Goal: Communication & Community: Answer question/provide support

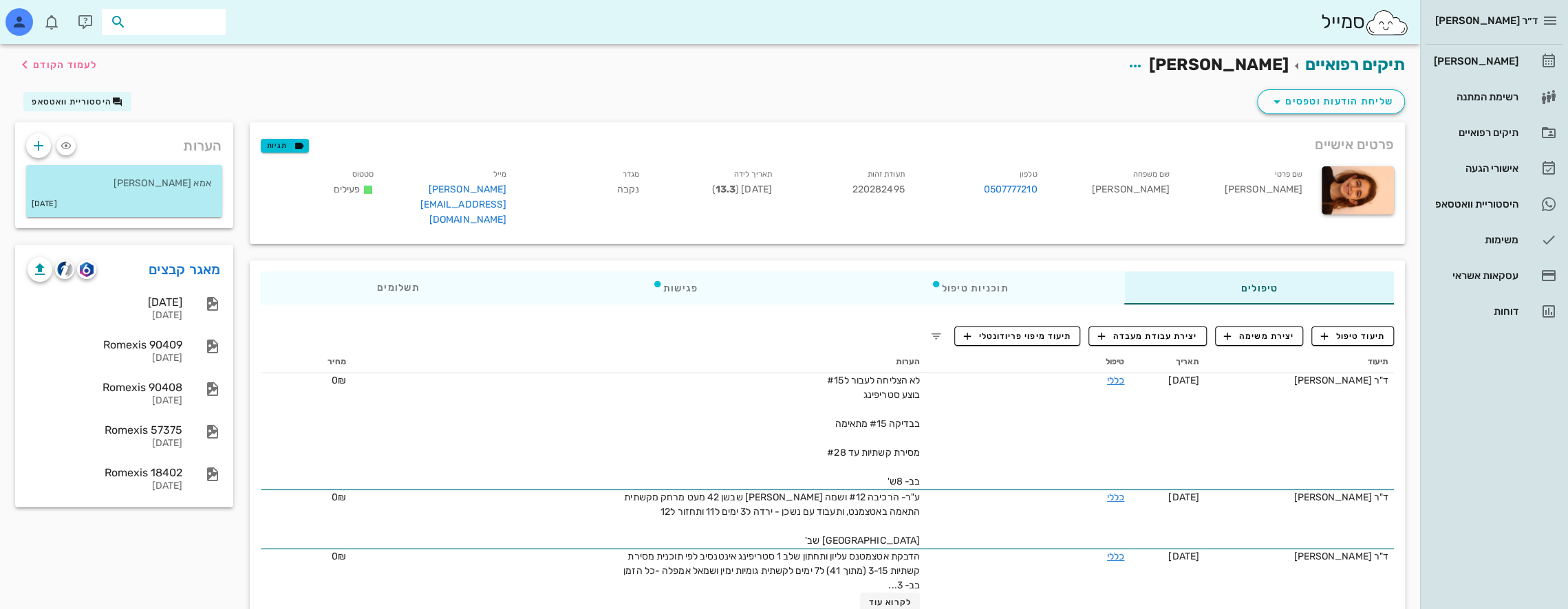
click at [155, 25] on input "text" at bounding box center [173, 22] width 88 height 18
type input "t"
type input "[PERSON_NAME]"
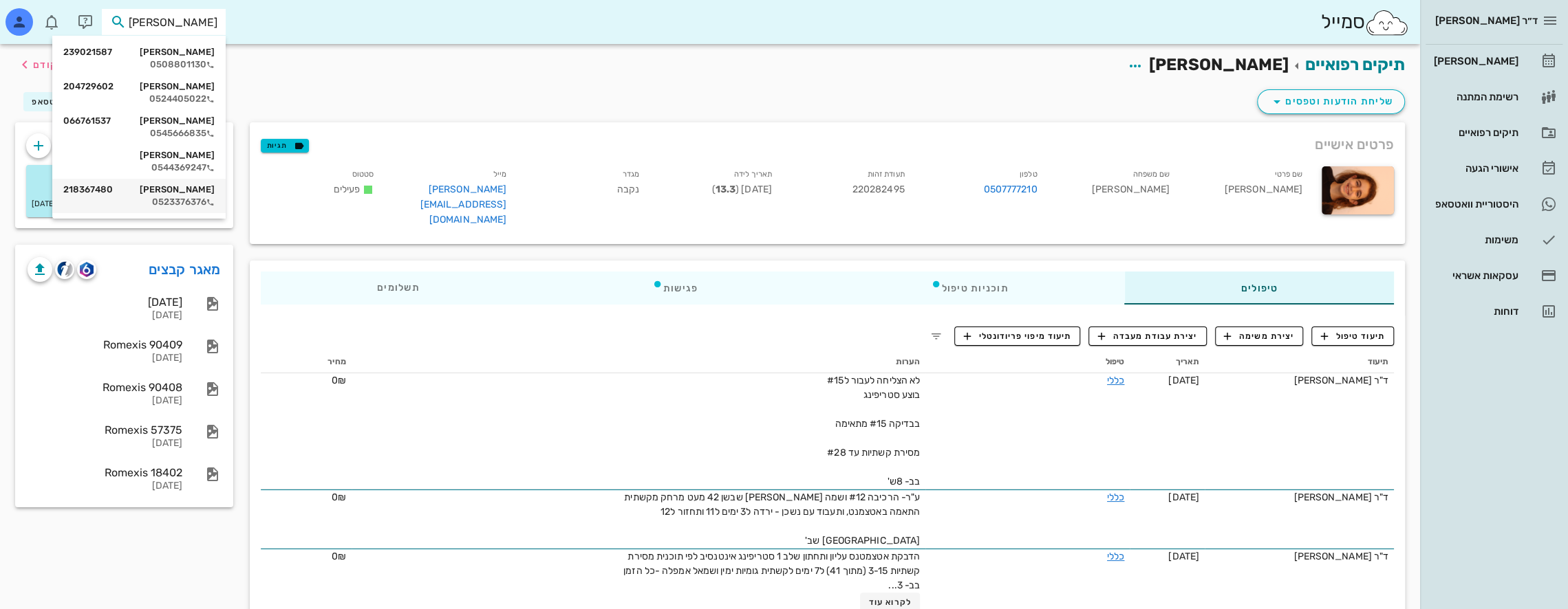
click at [191, 193] on div "[PERSON_NAME] 218367480" at bounding box center [139, 189] width 151 height 11
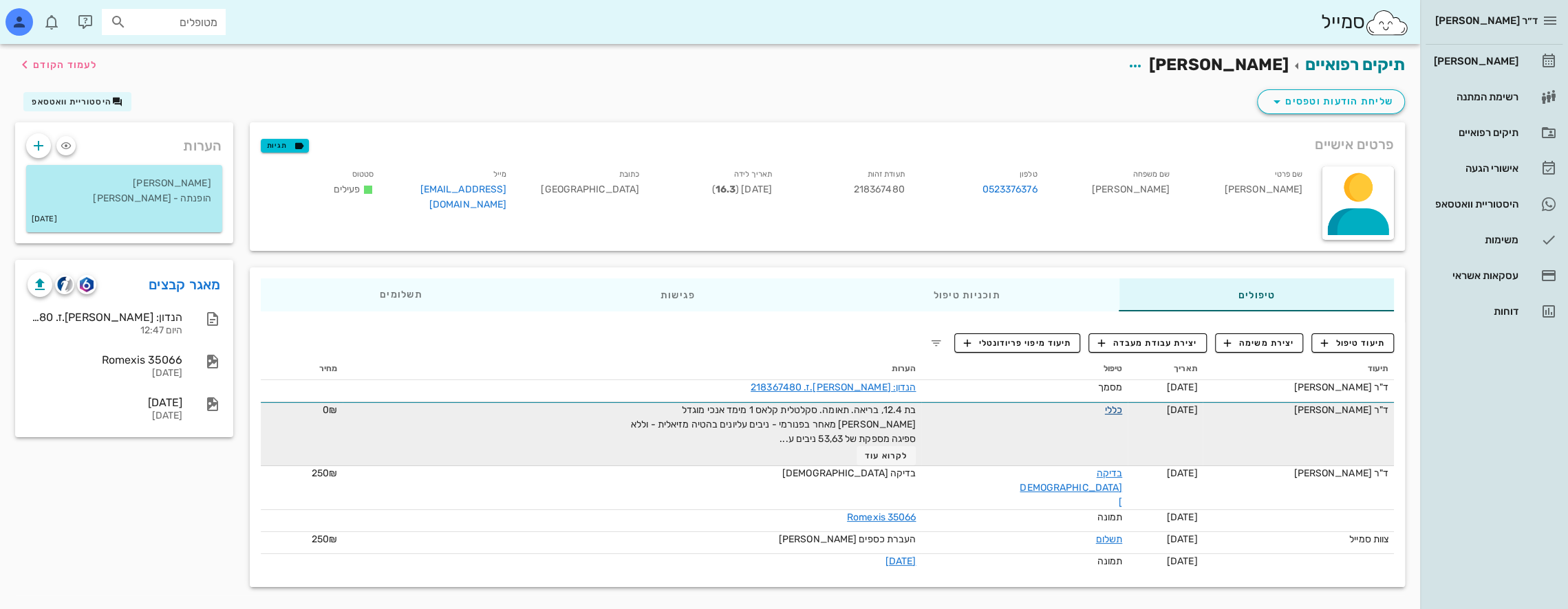
click at [1105, 409] on link "כללי" at bounding box center [1113, 410] width 17 height 12
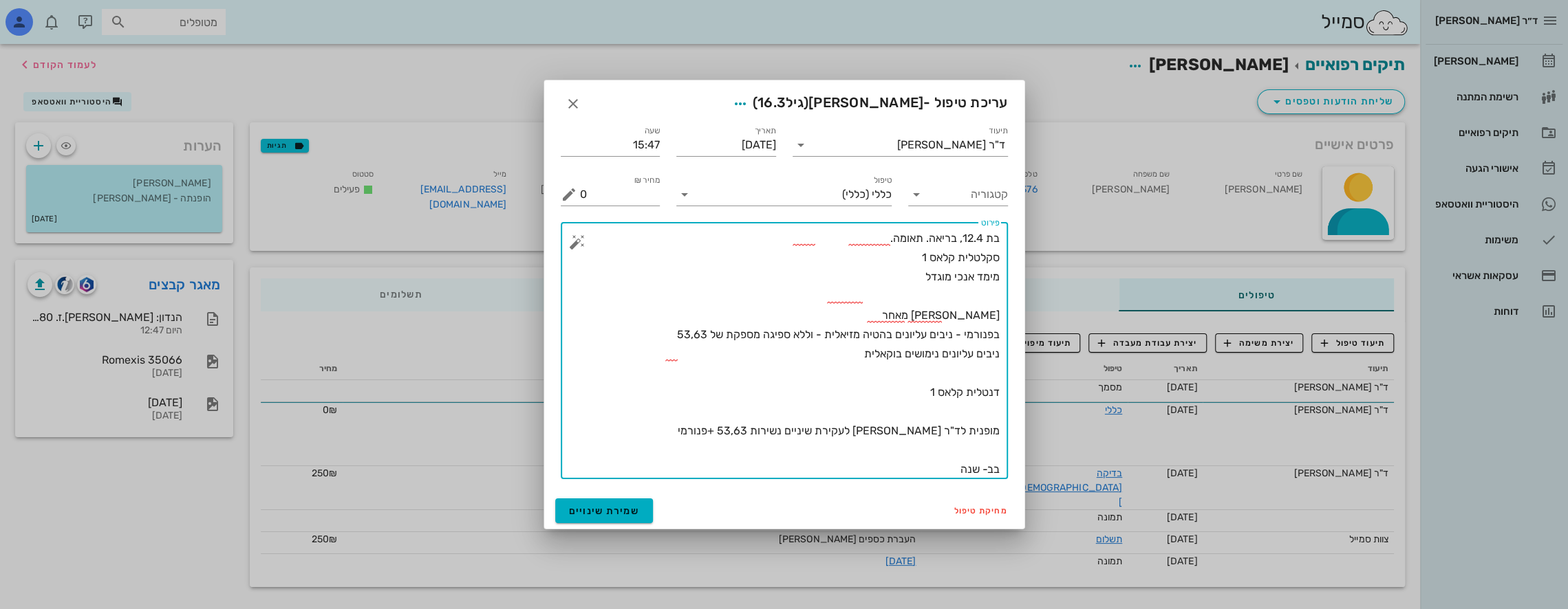
click at [794, 284] on textarea "בת 12.4, בריאה. תאומה. סקלטלית קלאס 1 מימד אנכי מוגדל [PERSON_NAME] מאחר בפנורמ…" at bounding box center [790, 354] width 420 height 251
click at [747, 298] on textarea "בת 12.4, בריאה. תאומה. סקלטלית קלאס 1 מימד אנכי מוגדל [PERSON_NAME] מאחר בפנורמ…" at bounding box center [790, 354] width 420 height 251
type textarea "בת 12.4, בריאה. תאומה. סקלטלית קלאס 1 מימד אנכי מוגדל [PERSON_NAME] מאחר בפנורמ…"
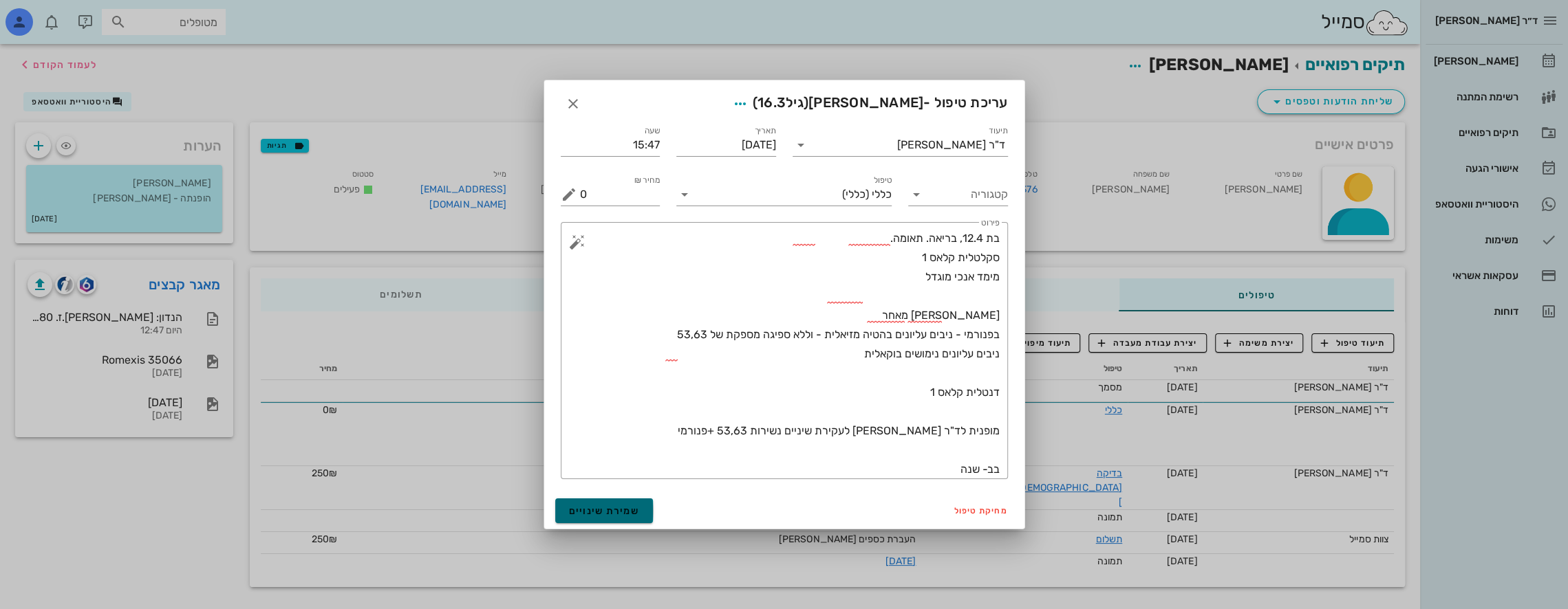
click at [627, 509] on span "שמירת שינויים" at bounding box center [604, 511] width 71 height 12
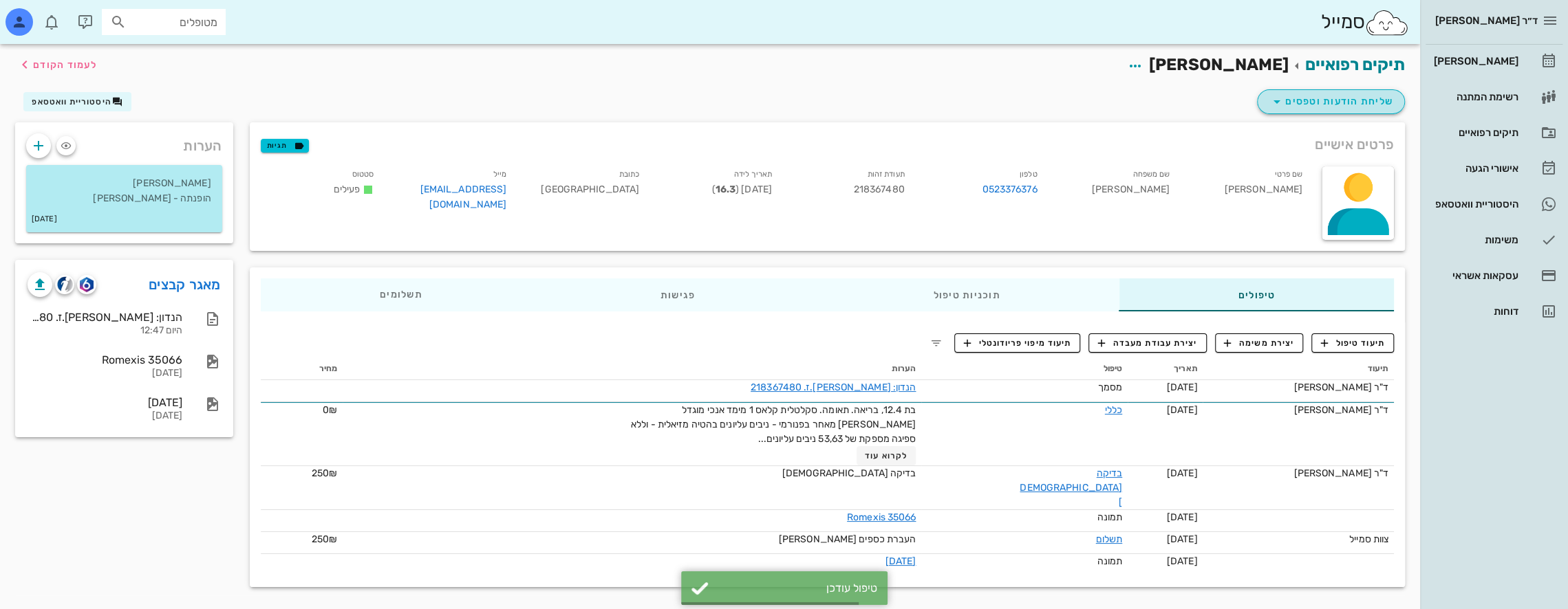
click at [1357, 102] on span "שליחת הודעות וטפסים" at bounding box center [1331, 102] width 124 height 17
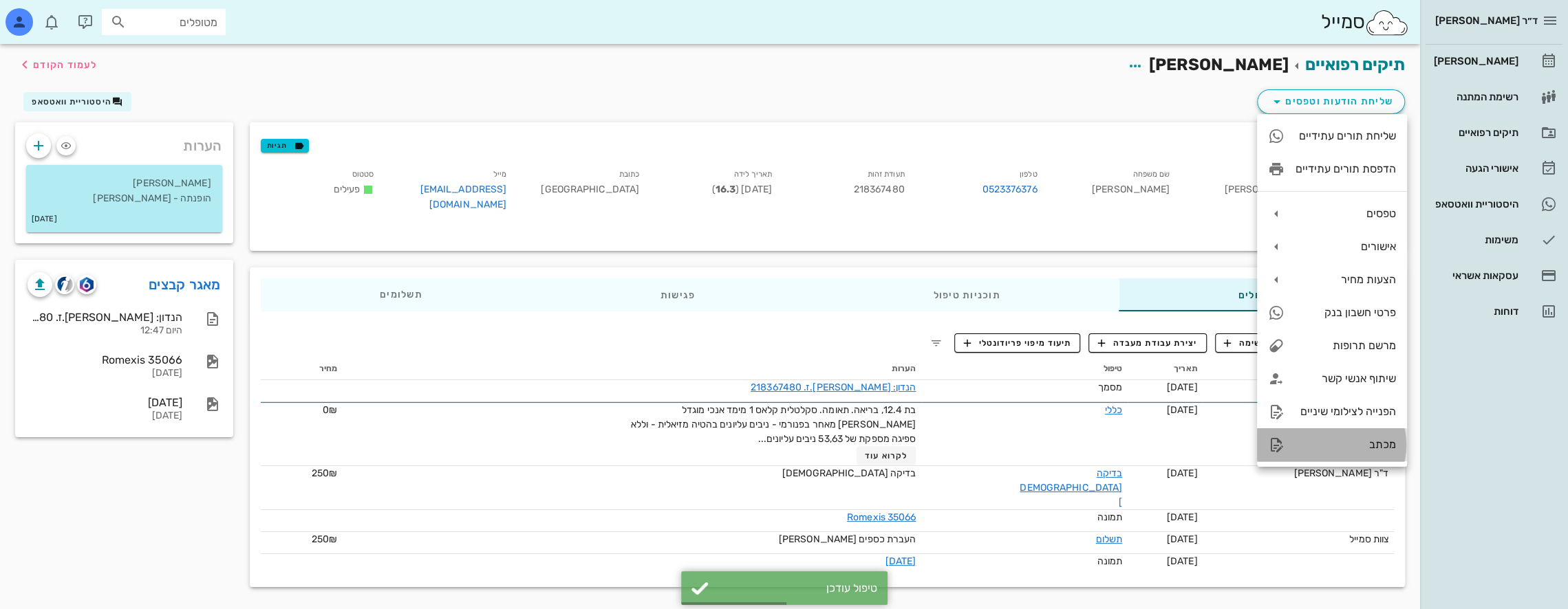
click at [1369, 443] on div "מכתב" at bounding box center [1346, 444] width 101 height 13
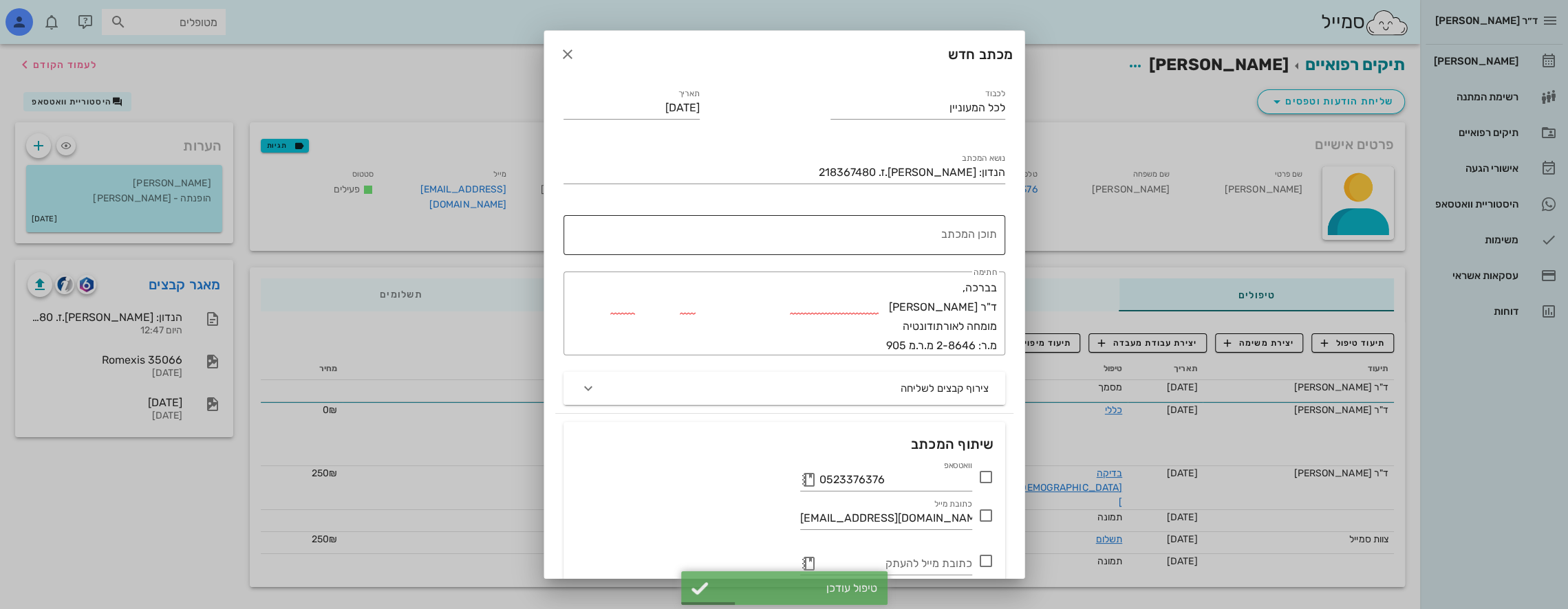
click at [915, 240] on textarea "תוכן המכתב" at bounding box center [782, 238] width 431 height 33
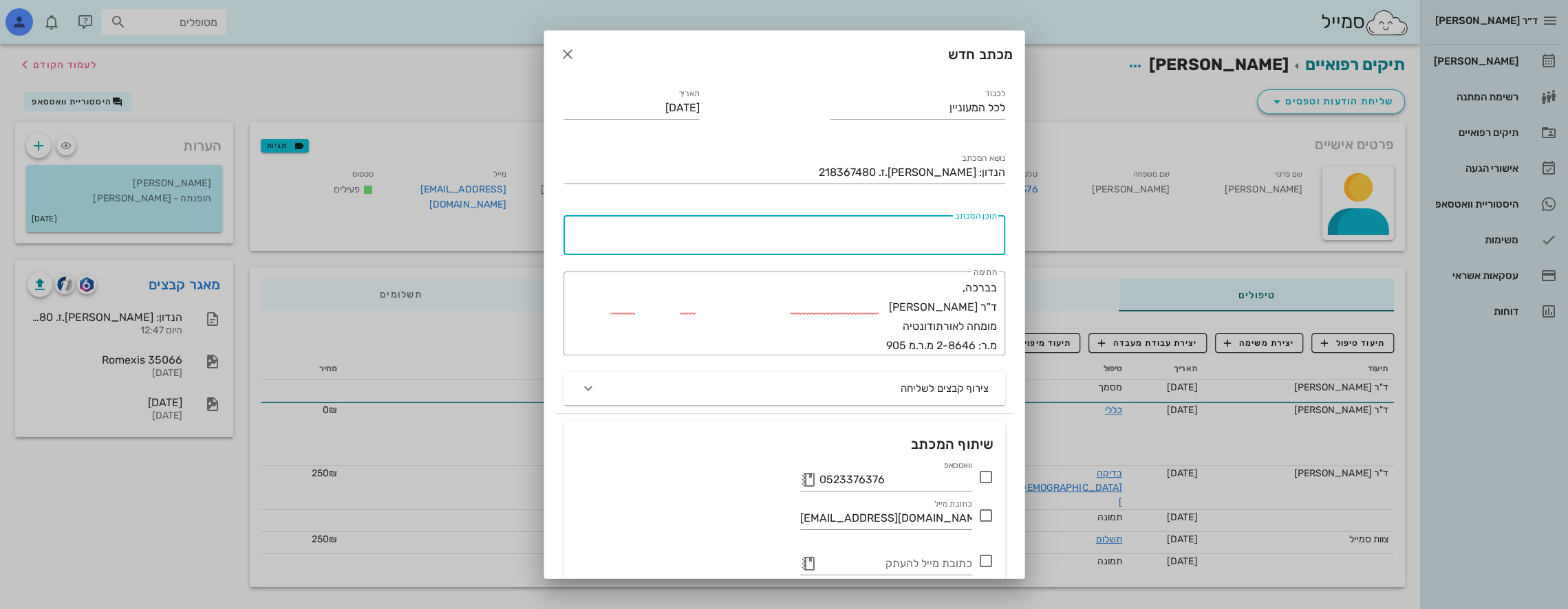
paste textarea "בת 12.4, בריאה. תאומה. סקלטלית קלאס 1 מימד אנכי מוגדל [PERSON_NAME] מאחר בפנורמ…"
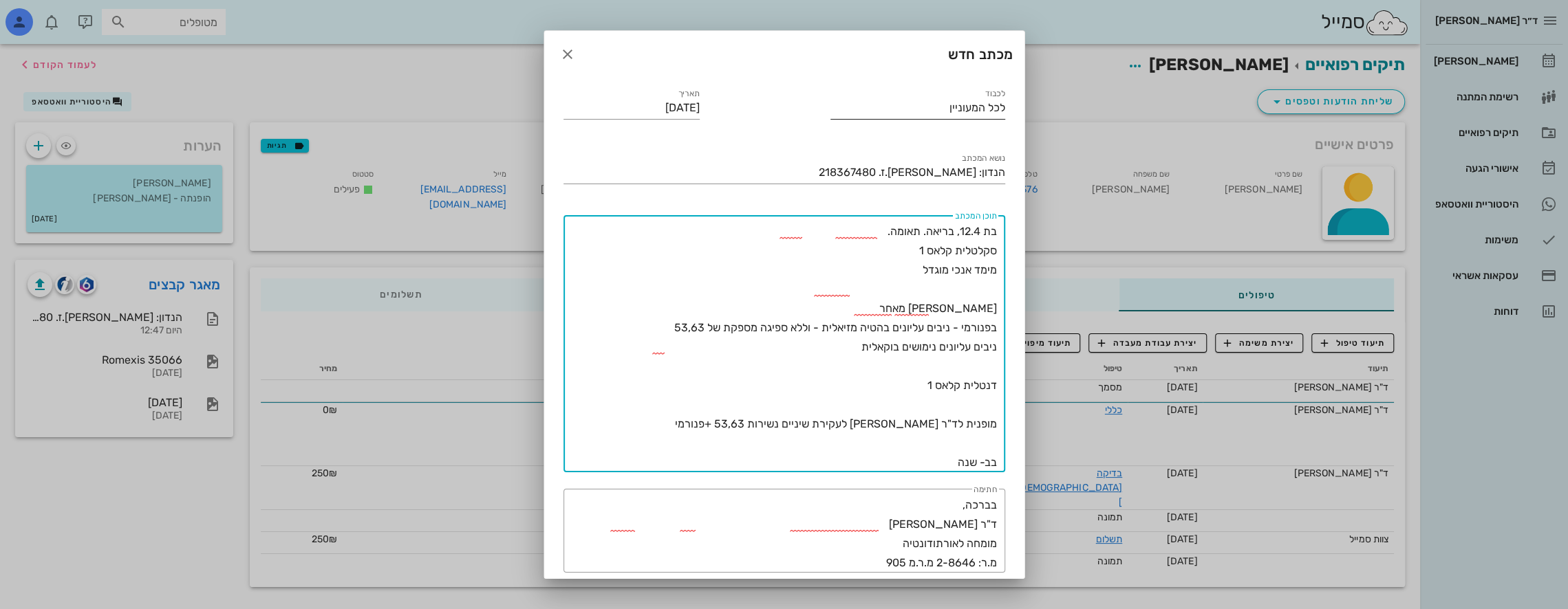
type textarea "בת 12.4, בריאה. תאומה. סקלטלית קלאס 1 מימד אנכי מוגדל [PERSON_NAME] מאחר בפנורמ…"
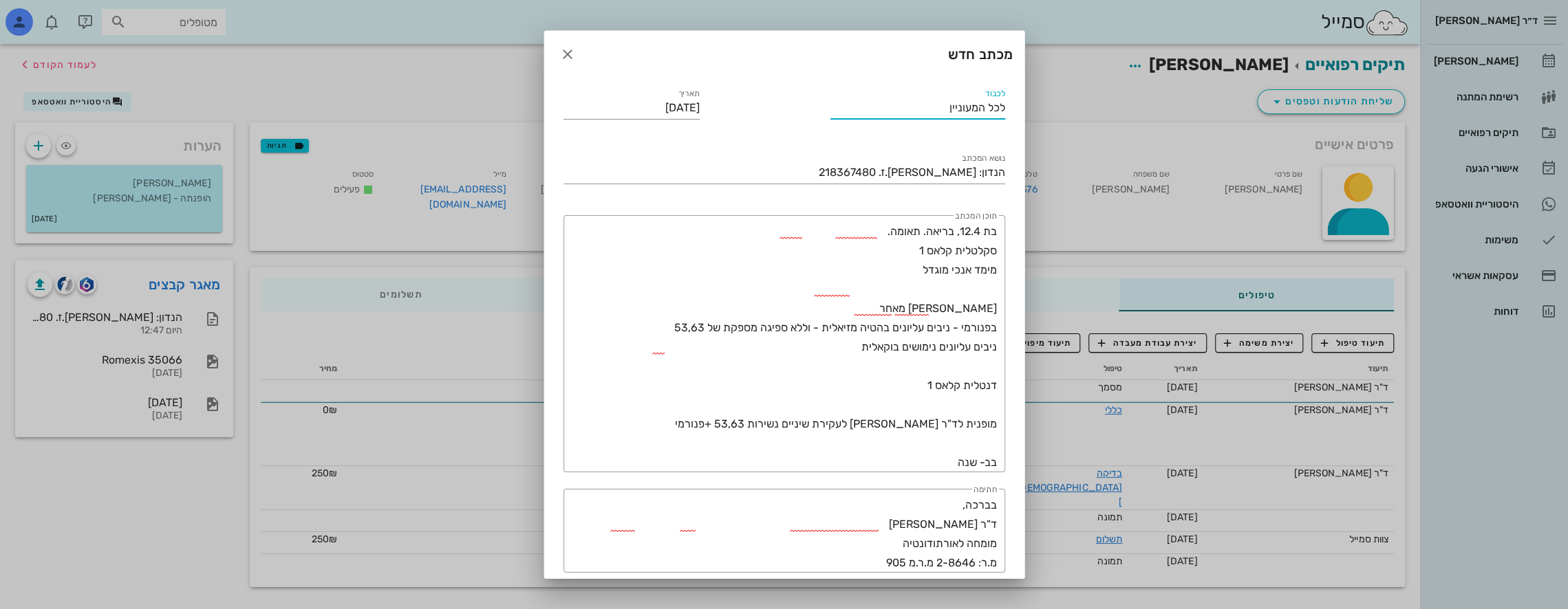
drag, startPoint x: 930, startPoint y: 112, endPoint x: 1091, endPoint y: 124, distance: 161.4
click at [1091, 124] on div "ד״ר [PERSON_NAME] [PERSON_NAME] רשימת המתנה תיקים רפואיים אישורי הגעה היסטוריית…" at bounding box center [784, 304] width 1568 height 609
type input "ד"ר [PERSON_NAME]"
click at [994, 230] on textarea "בת 12.4, בריאה. תאומה. סקלטלית קלאס 1 מימד אנכי מוגדל [PERSON_NAME] מאחר בפנורמ…" at bounding box center [782, 347] width 431 height 251
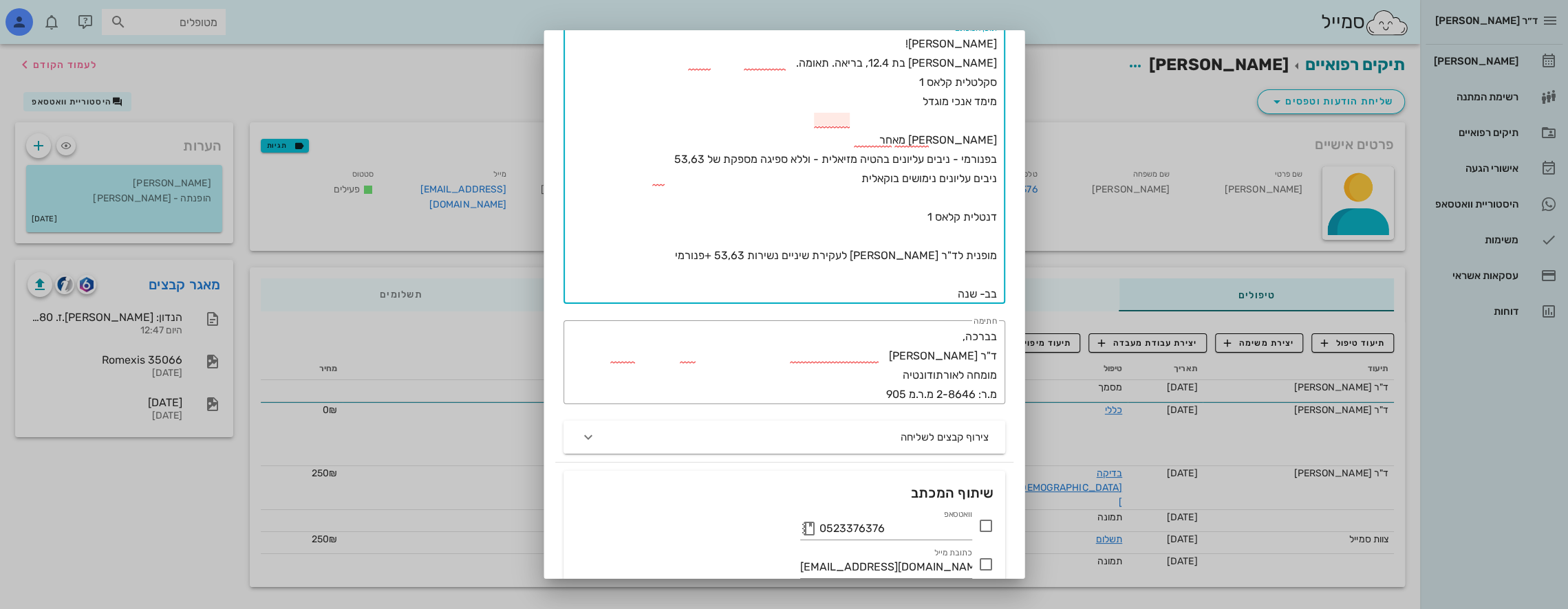
scroll to position [206, 0]
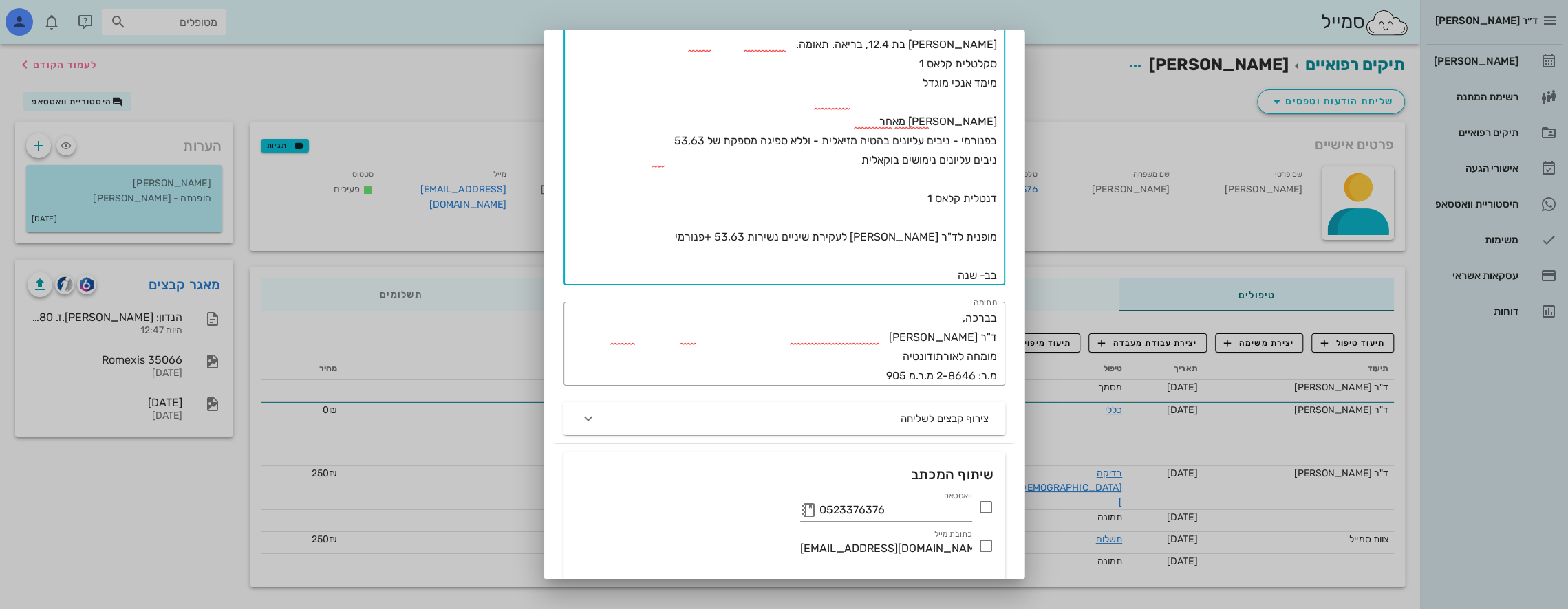
click at [993, 103] on textarea "[PERSON_NAME]! [PERSON_NAME] בת 12.4, בריאה. תאומה. סקלטלית קלאס 1 מימד אנכי מו…" at bounding box center [782, 150] width 431 height 270
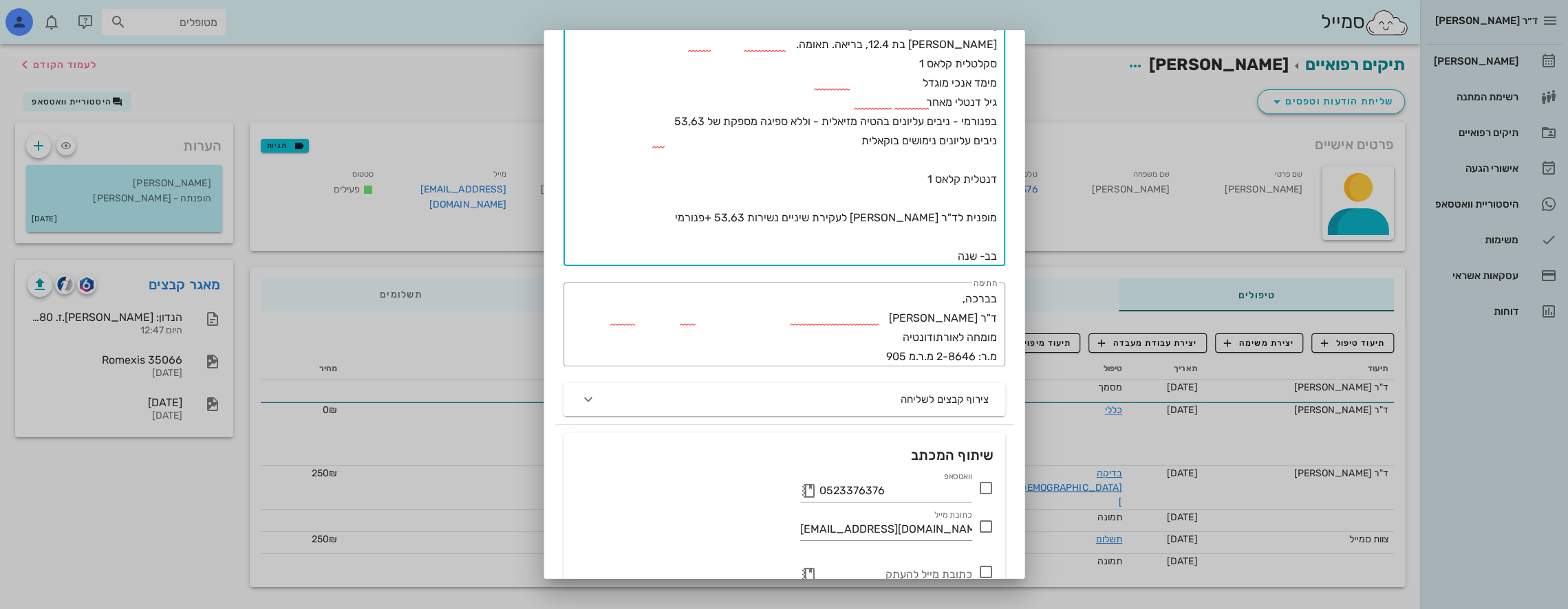
click at [989, 157] on textarea "[PERSON_NAME]! [PERSON_NAME] בת 12.4, בריאה. תאומה. סקלטלית קלאס 1 מימד אנכי מו…" at bounding box center [782, 141] width 431 height 251
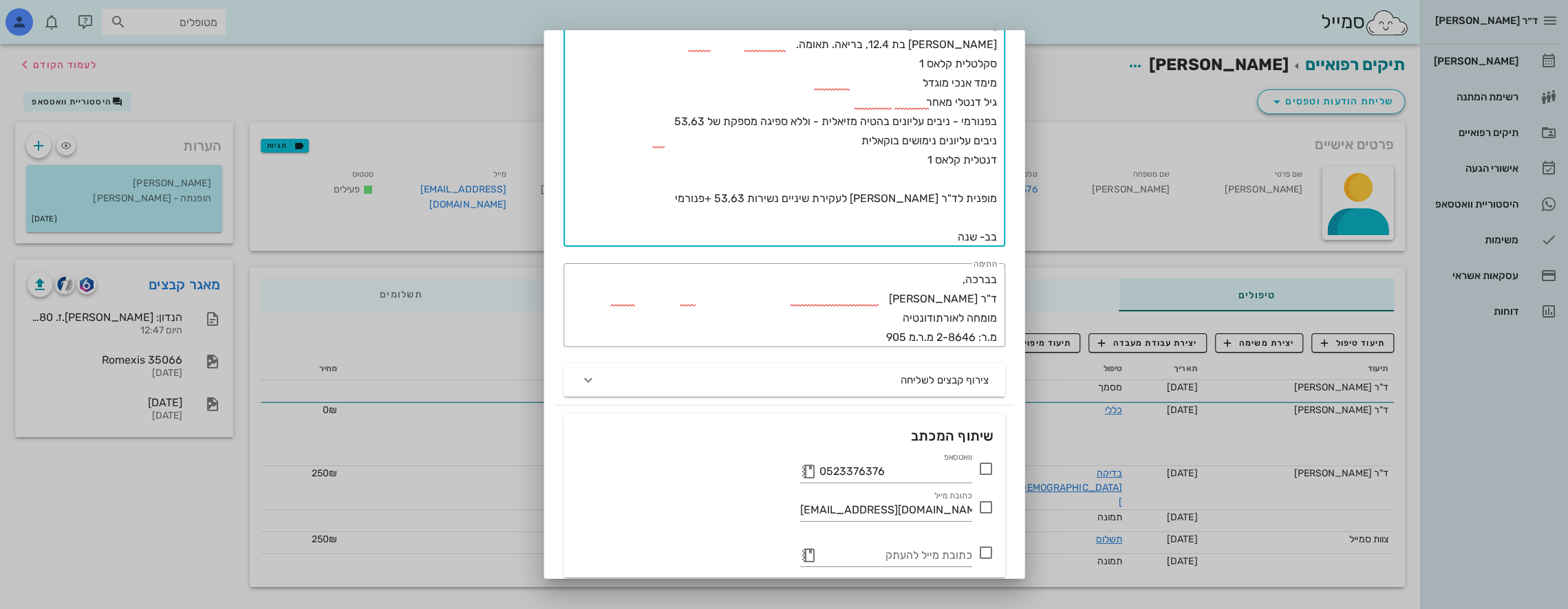
drag, startPoint x: 928, startPoint y: 197, endPoint x: 968, endPoint y: 200, distance: 40.1
click at [968, 200] on textarea "[PERSON_NAME]! [PERSON_NAME] בת 12.4, בריאה. תאומה. סקלטלית קלאס 1 מימד אנכי מו…" at bounding box center [782, 131] width 431 height 231
drag, startPoint x: 925, startPoint y: 198, endPoint x: 940, endPoint y: 203, distance: 15.8
click at [940, 203] on textarea "[PERSON_NAME]! [PERSON_NAME] בת 12.4, בריאה. תאומה. סקלטלית קלאס 1 מימד אנכי מו…" at bounding box center [782, 131] width 431 height 231
click at [965, 199] on textarea "[PERSON_NAME]! [PERSON_NAME] בת 12.4, בריאה. תאומה. סקלטלית קלאס 1 מימד אנכי מו…" at bounding box center [782, 131] width 431 height 231
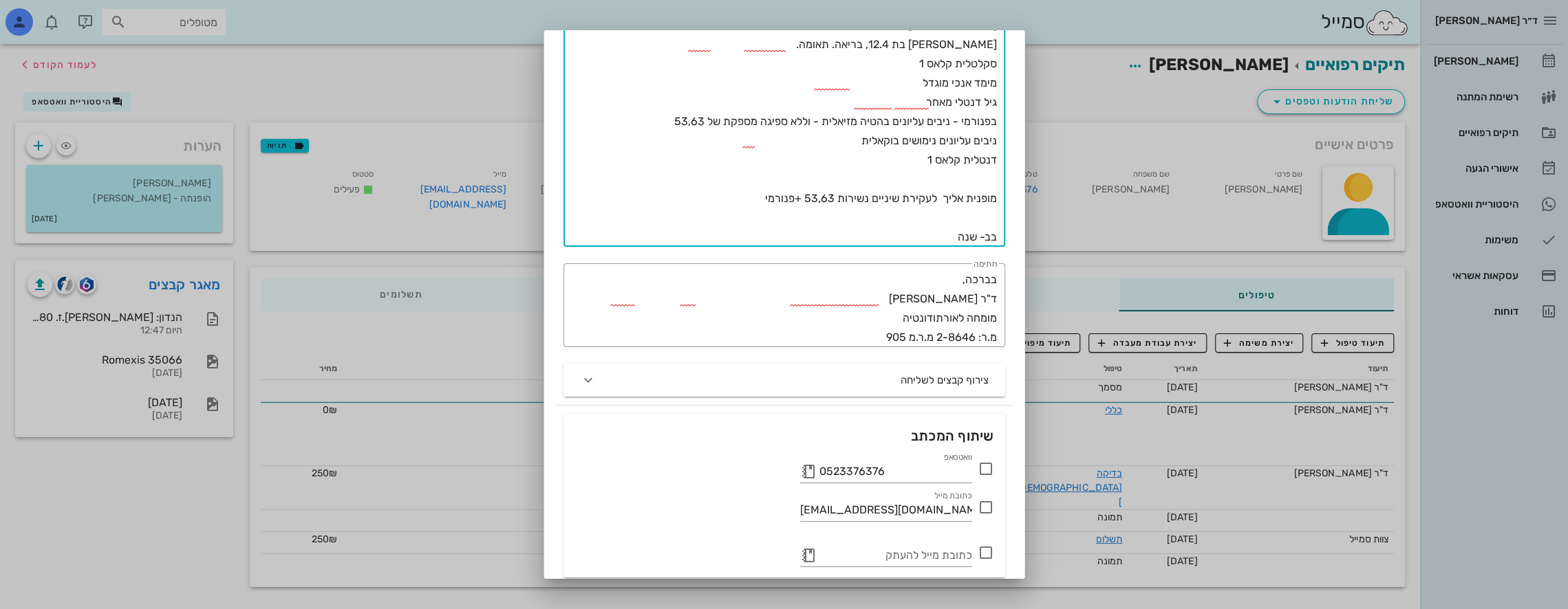
click at [748, 197] on textarea "[PERSON_NAME]! [PERSON_NAME] בת 12.4, בריאה. תאומה. סקלטלית קלאס 1 מימד אנכי מו…" at bounding box center [782, 131] width 431 height 231
click at [805, 198] on textarea "[PERSON_NAME]! [PERSON_NAME] בת 12.4, בריאה. תאומה. סקלטלית קלאס 1 מימד אנכי מו…" at bounding box center [782, 131] width 431 height 231
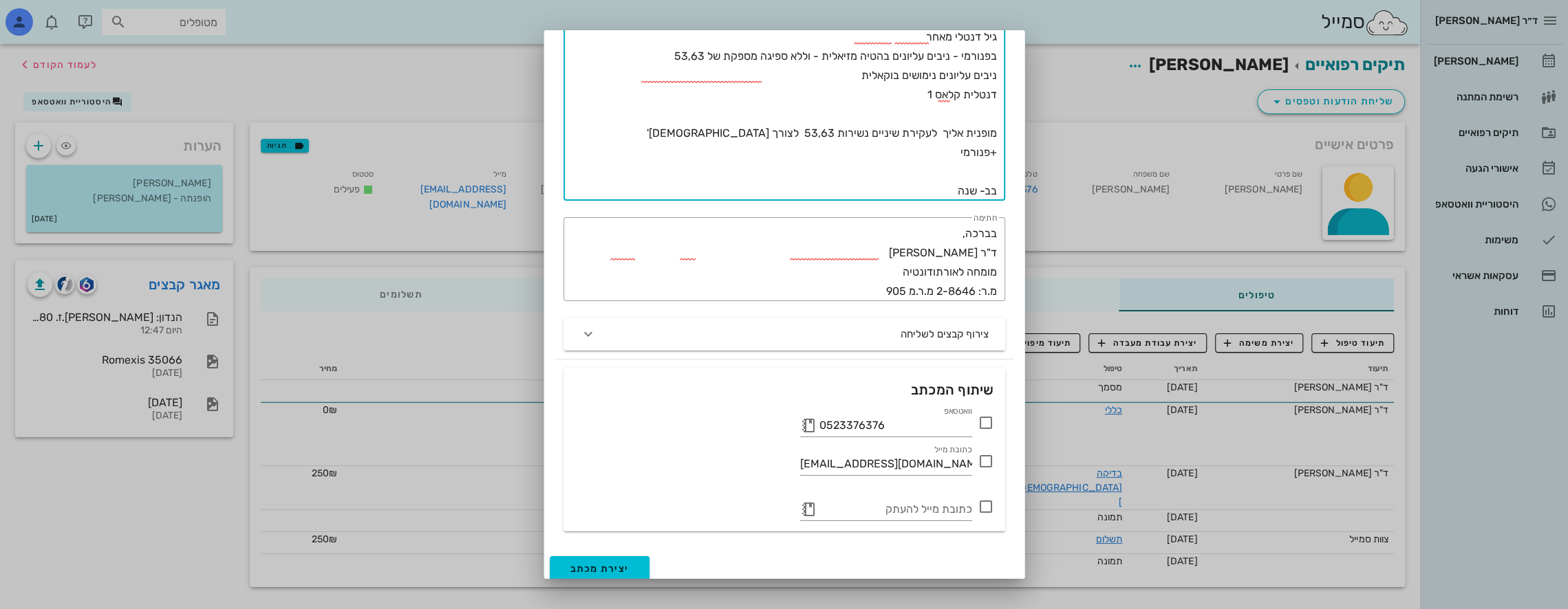
scroll to position [280, 0]
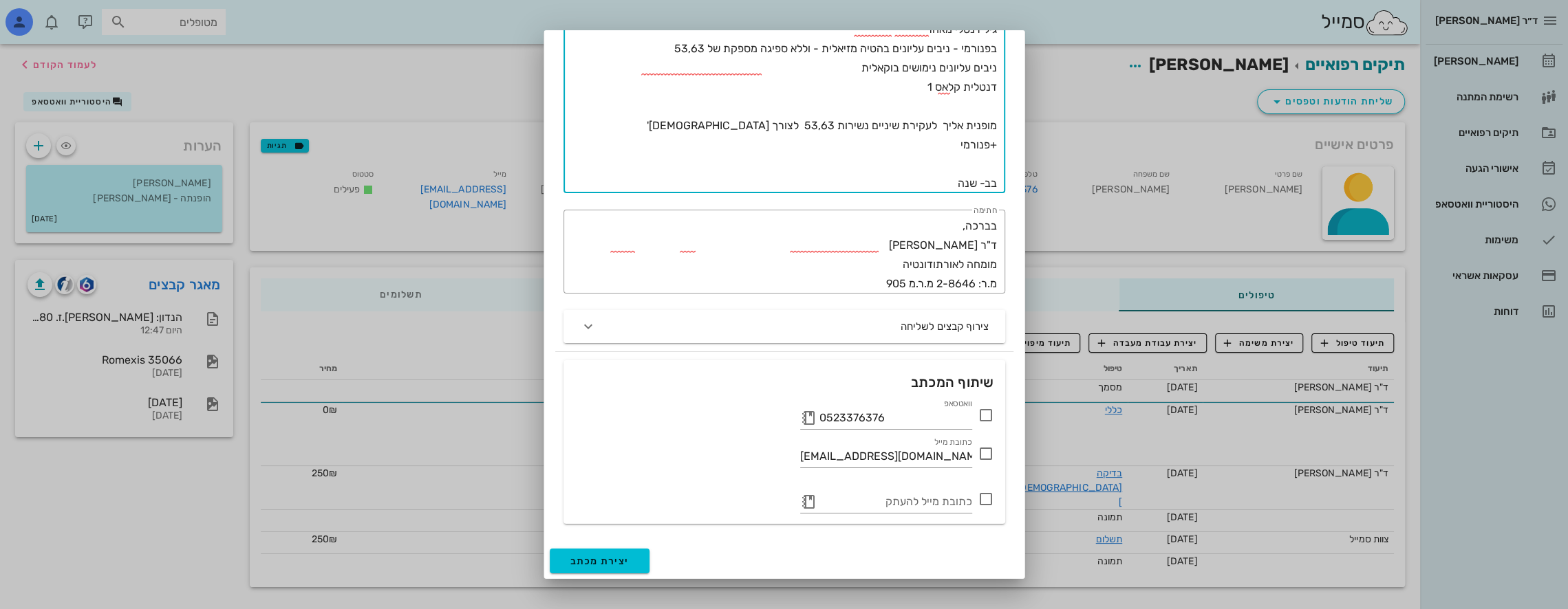
drag, startPoint x: 951, startPoint y: 185, endPoint x: 1017, endPoint y: 183, distance: 66.0
click at [1017, 183] on div "לכבוד ד"ר [PERSON_NAME] תאריך [DATE] נושא המכתב הנדון: [PERSON_NAME].ז. 2183674…" at bounding box center [784, 170] width 480 height 745
type textarea "[PERSON_NAME]! [PERSON_NAME] בת 12.4, בריאה. תאומה. סקלטלית קלאס 1 מימד אנכי מו…"
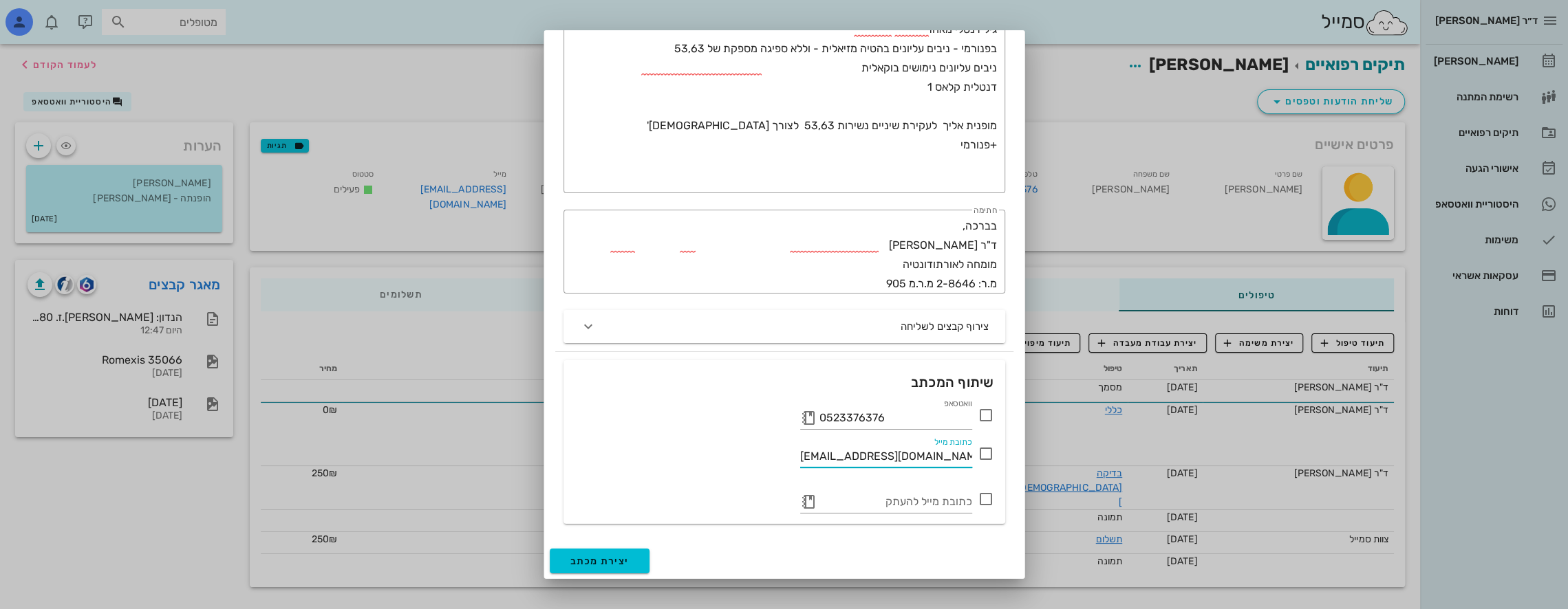
drag, startPoint x: 887, startPoint y: 458, endPoint x: 633, endPoint y: 457, distance: 254.0
click at [633, 457] on div "כתובת מייל [EMAIL_ADDRESS][DOMAIN_NAME]" at bounding box center [784, 456] width 436 height 48
checkbox input "true"
type input "א"
type input "[EMAIL_ADDRESS][DOMAIN_NAME]"
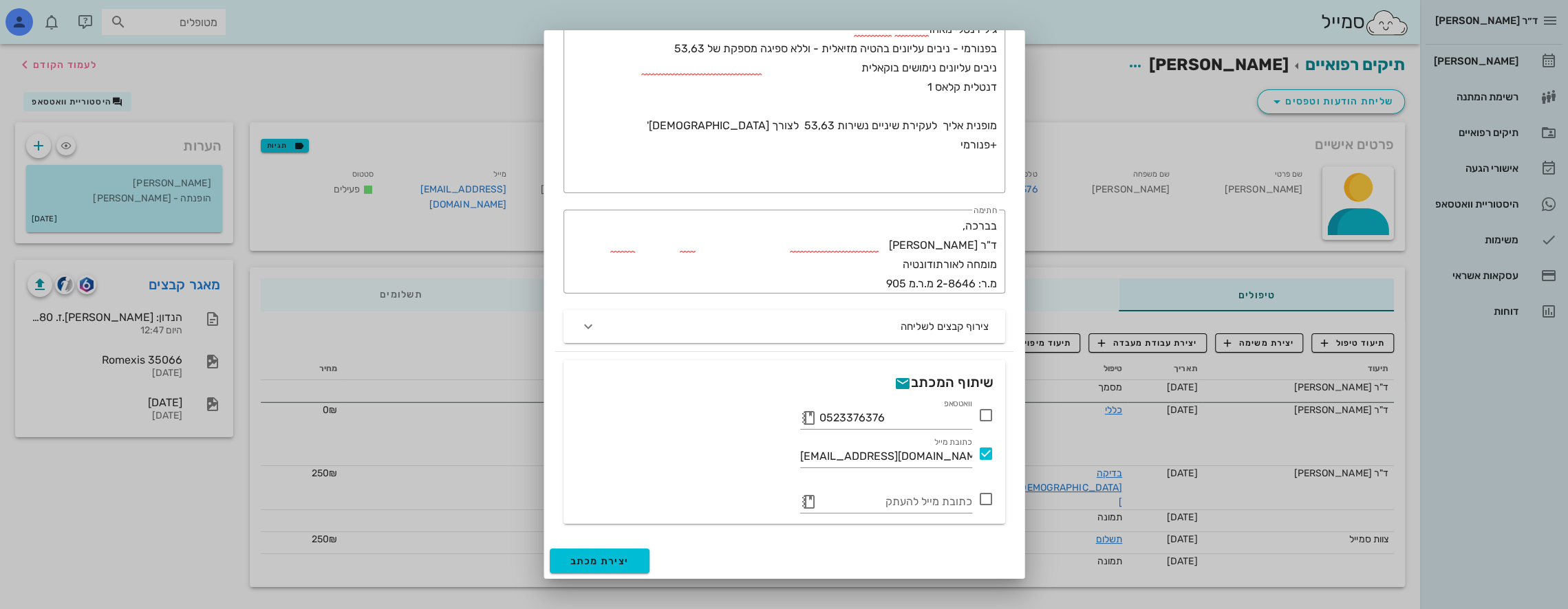
click at [987, 496] on icon at bounding box center [986, 500] width 17 height 17
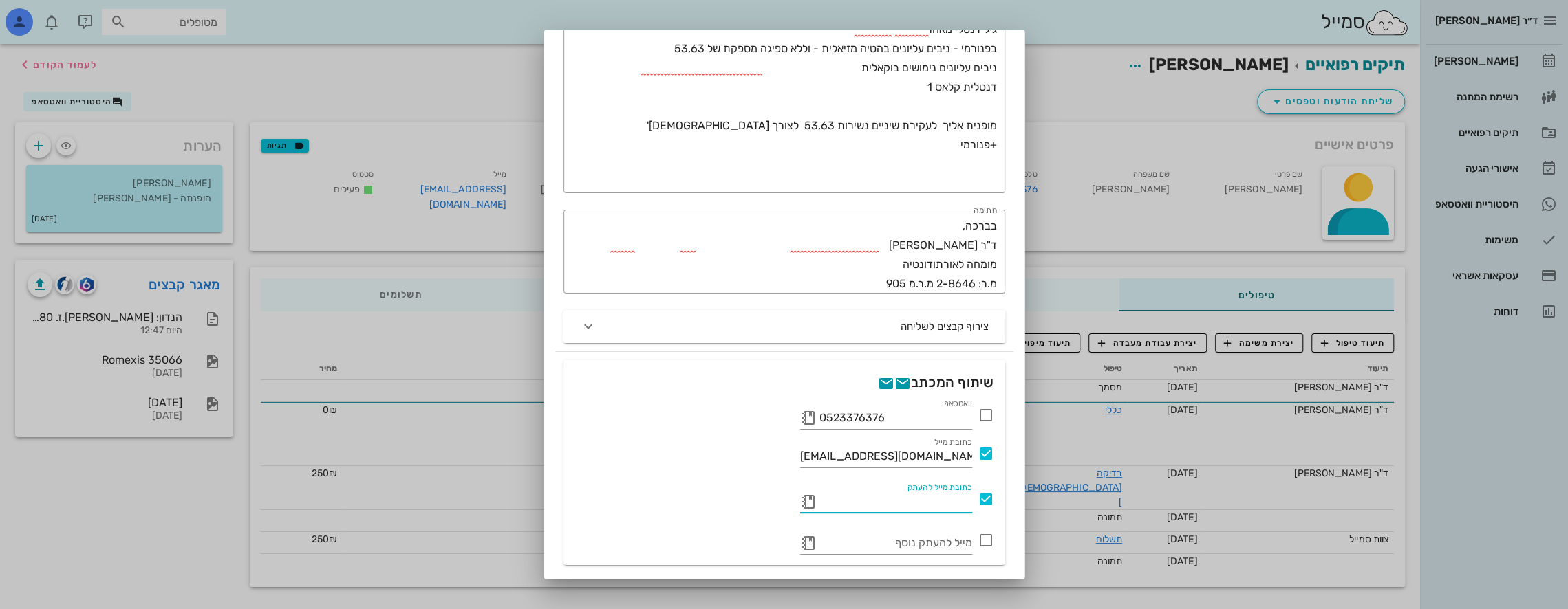
click at [908, 504] on input "כתובת מייל להעתק" at bounding box center [895, 503] width 152 height 22
type input "[EMAIL_ADDRESS][DOMAIN_NAME]"
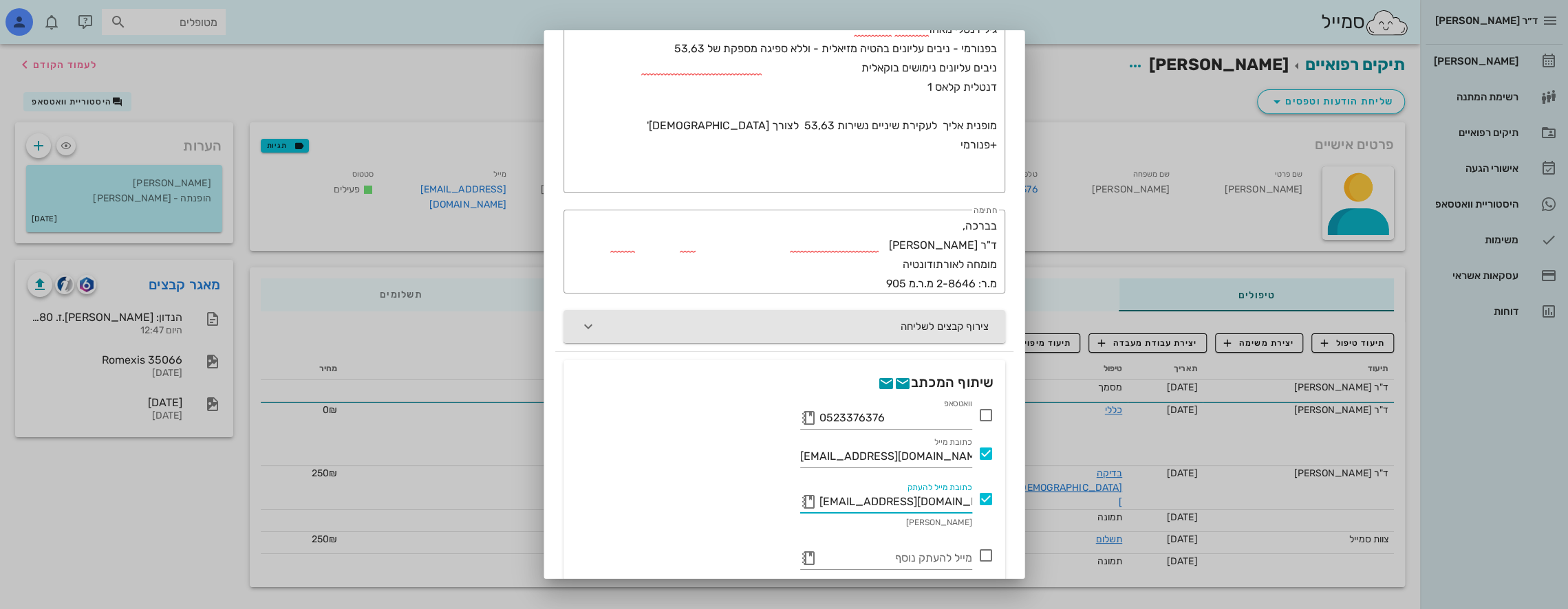
click at [937, 333] on button "צירוף קבצים לשליחה" at bounding box center [784, 326] width 442 height 33
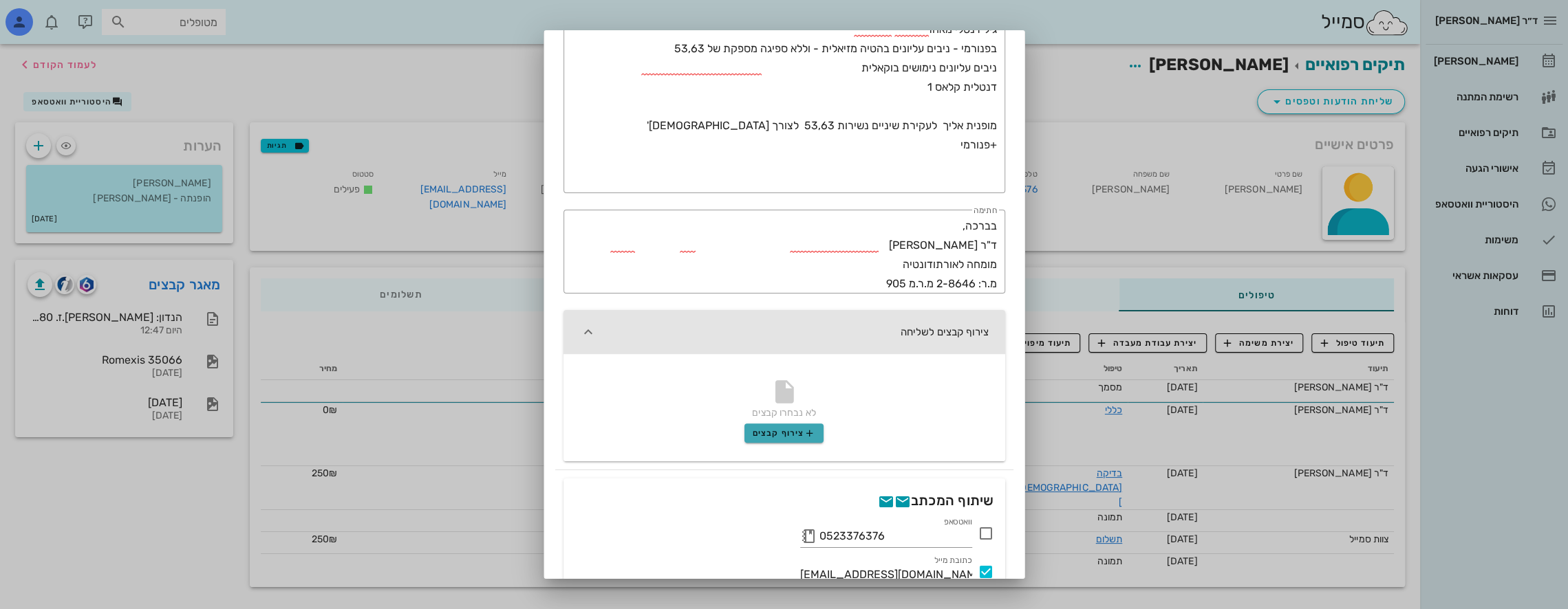
click at [785, 433] on span "צירוף קבצים" at bounding box center [784, 433] width 63 height 11
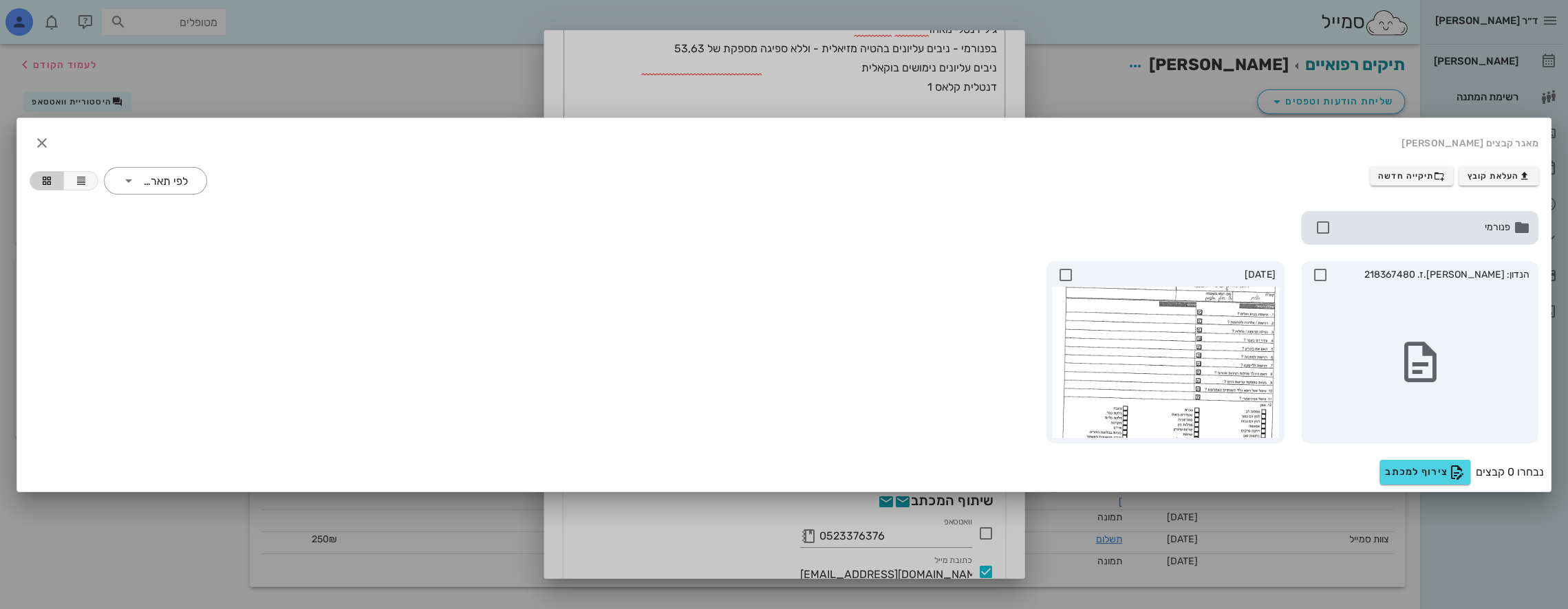
click at [1450, 219] on div "פנורמי" at bounding box center [1420, 228] width 238 height 34
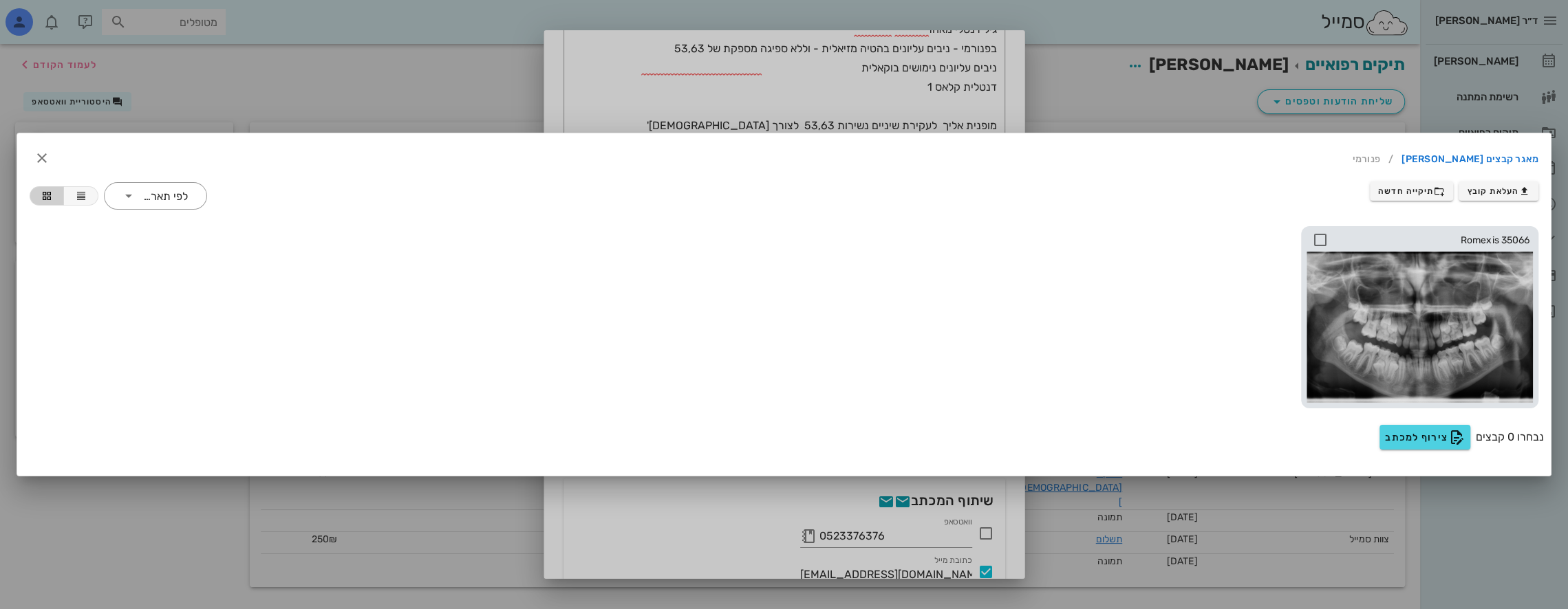
click at [1429, 315] on div at bounding box center [1421, 327] width 227 height 151
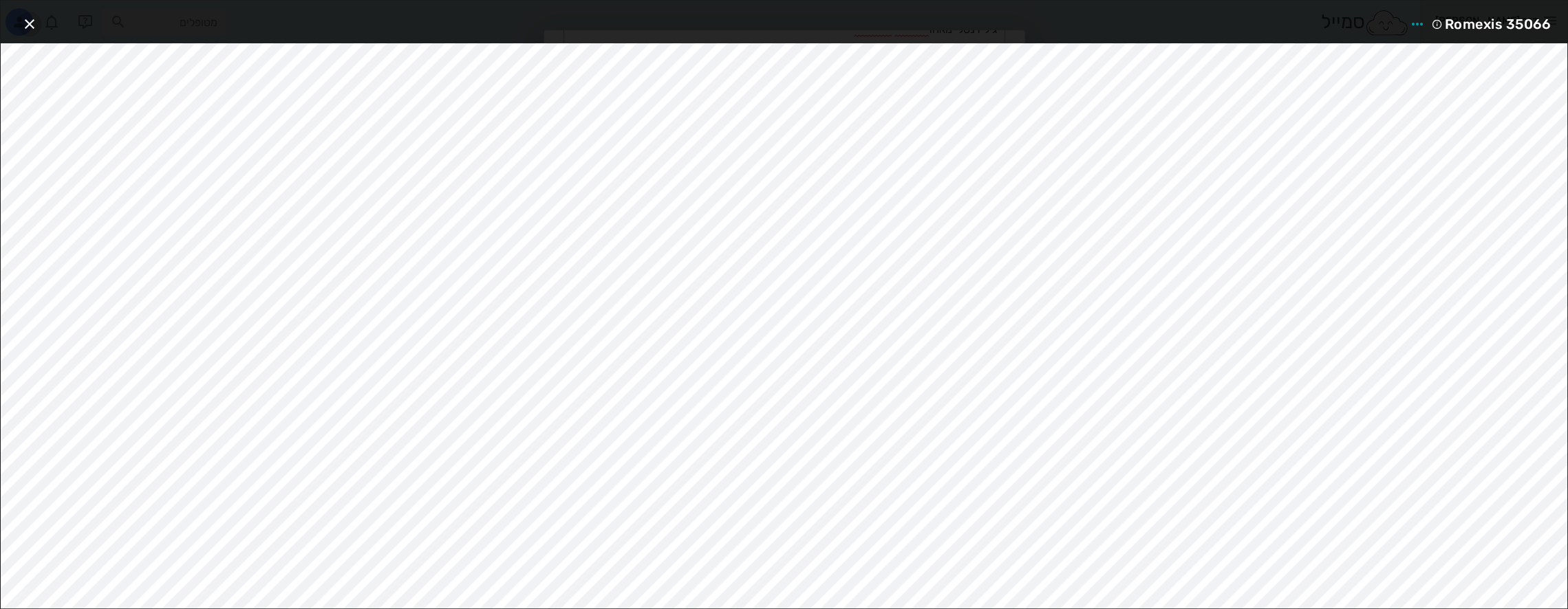
click at [32, 21] on icon "button" at bounding box center [29, 24] width 17 height 17
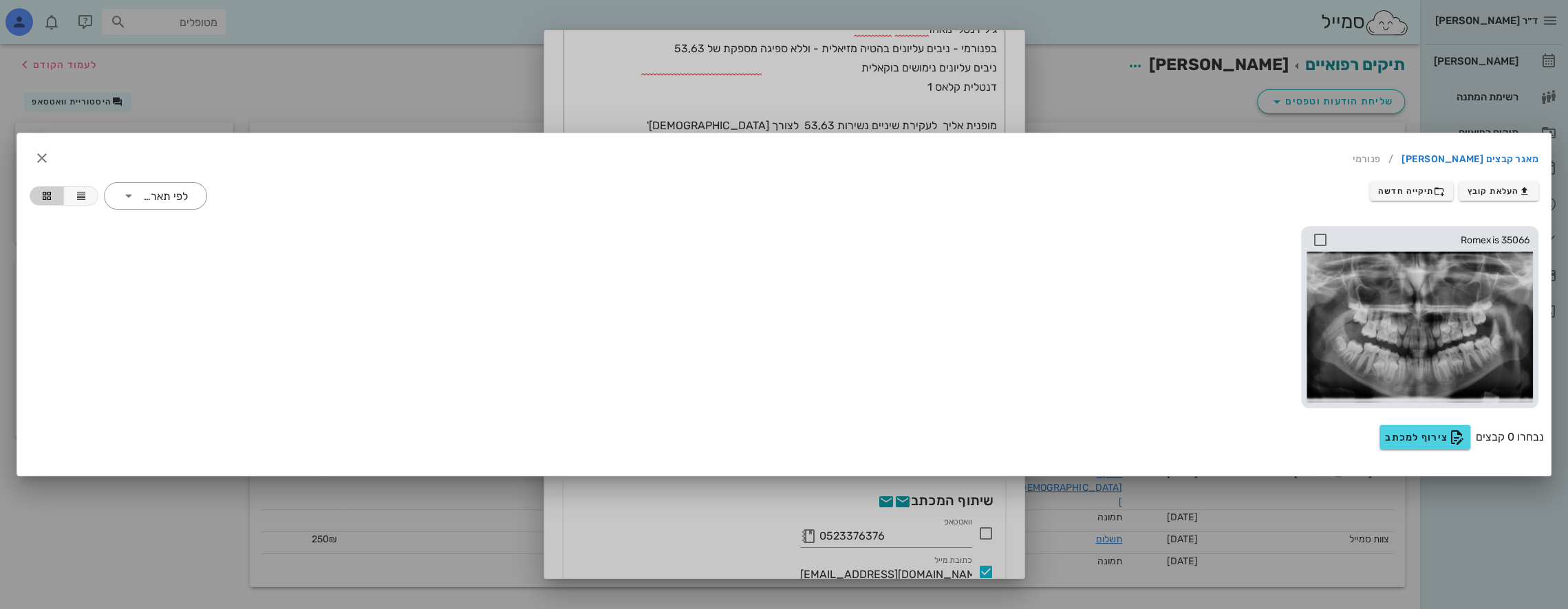
click at [1321, 235] on icon at bounding box center [1320, 240] width 17 height 17
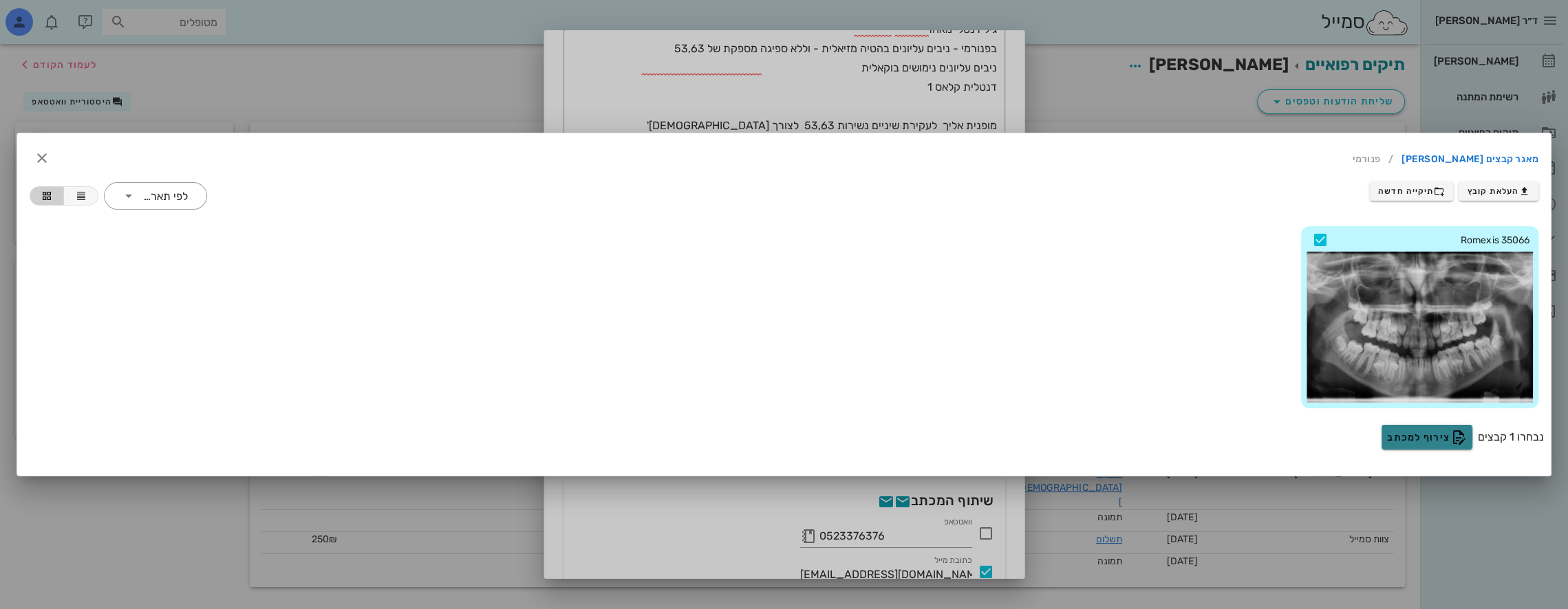
click at [1426, 430] on span "צירוף למכתב" at bounding box center [1428, 437] width 80 height 17
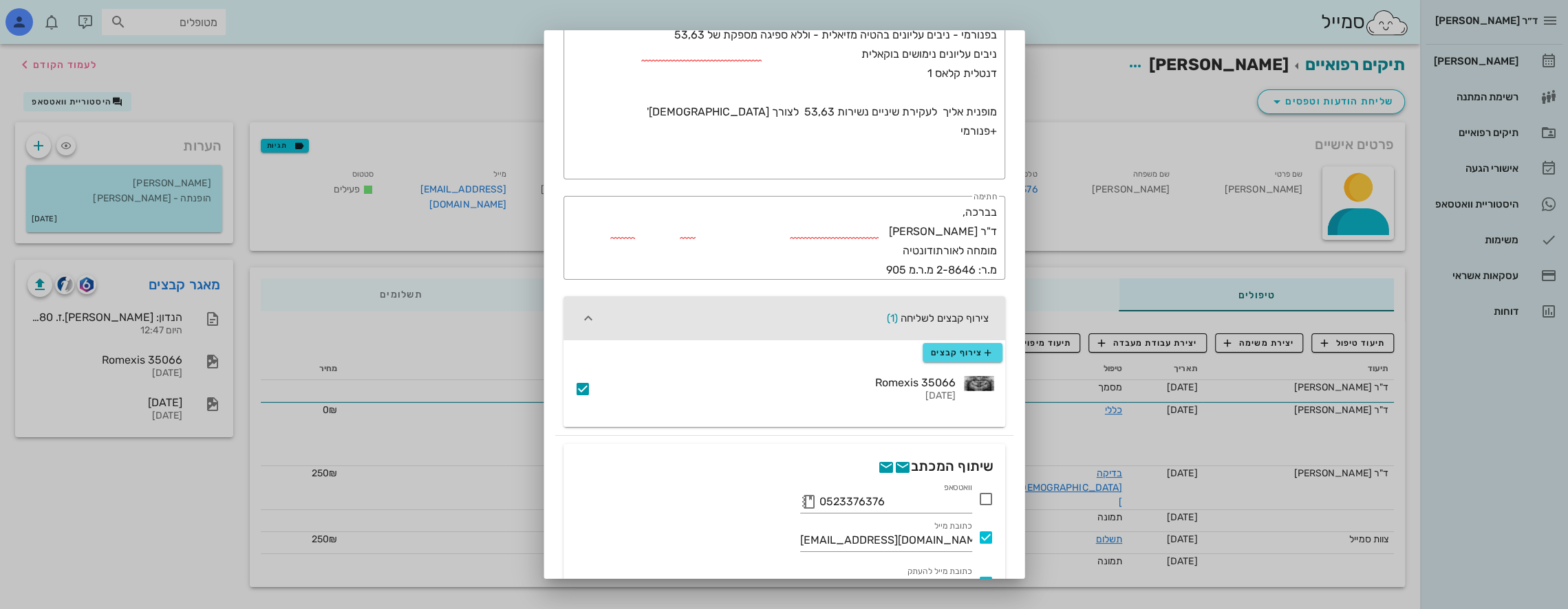
scroll to position [433, 0]
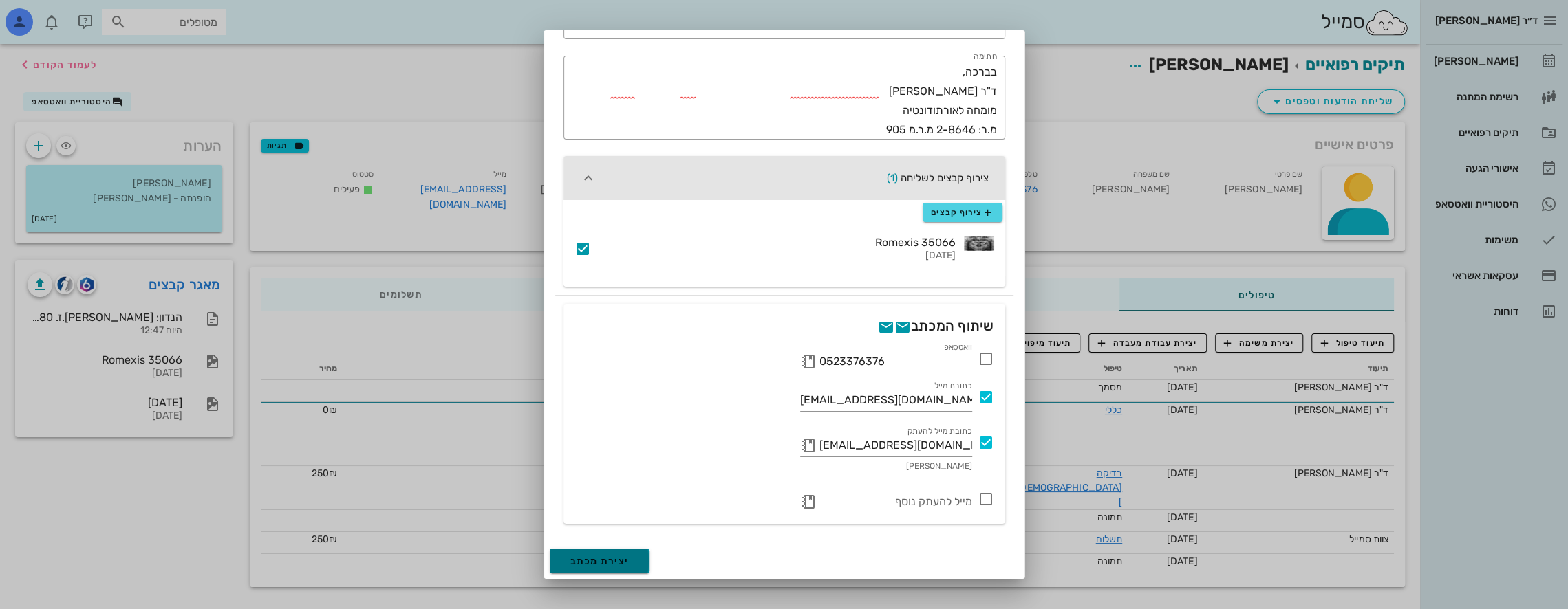
click at [626, 556] on span "יצירת מכתב" at bounding box center [599, 562] width 59 height 12
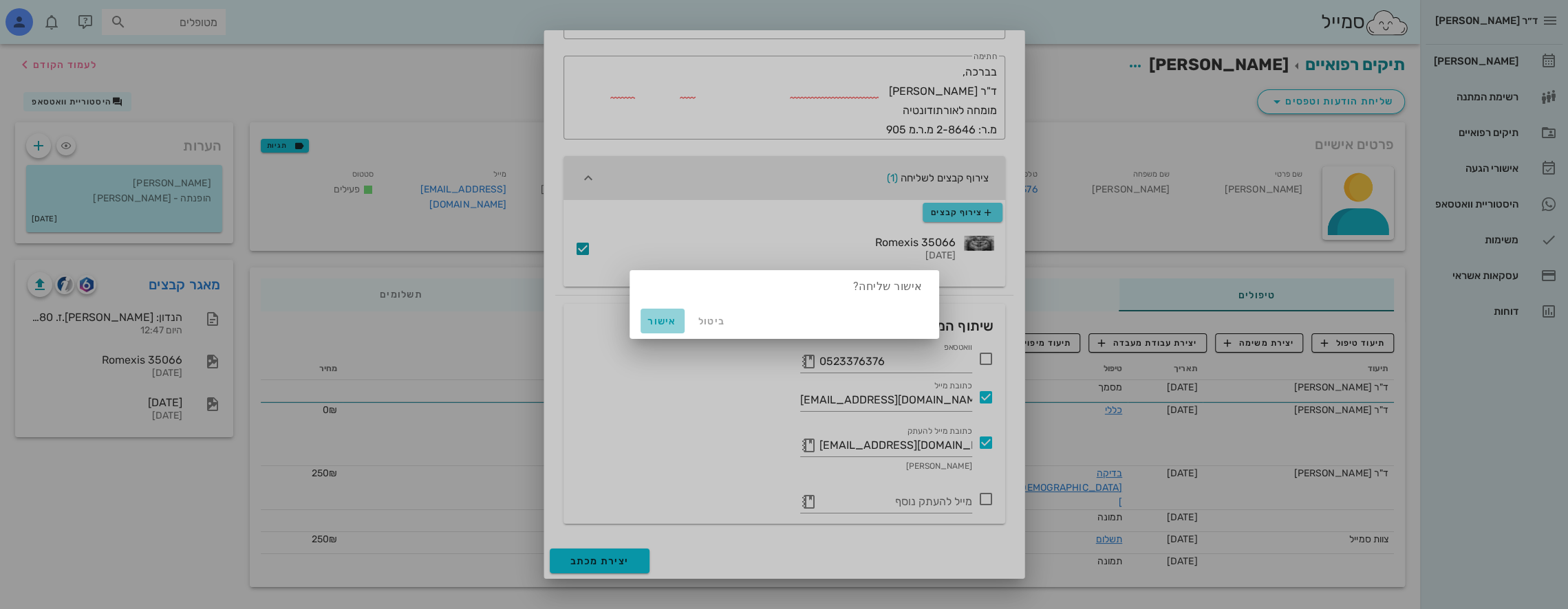
click at [662, 320] on span "אישור" at bounding box center [662, 321] width 33 height 12
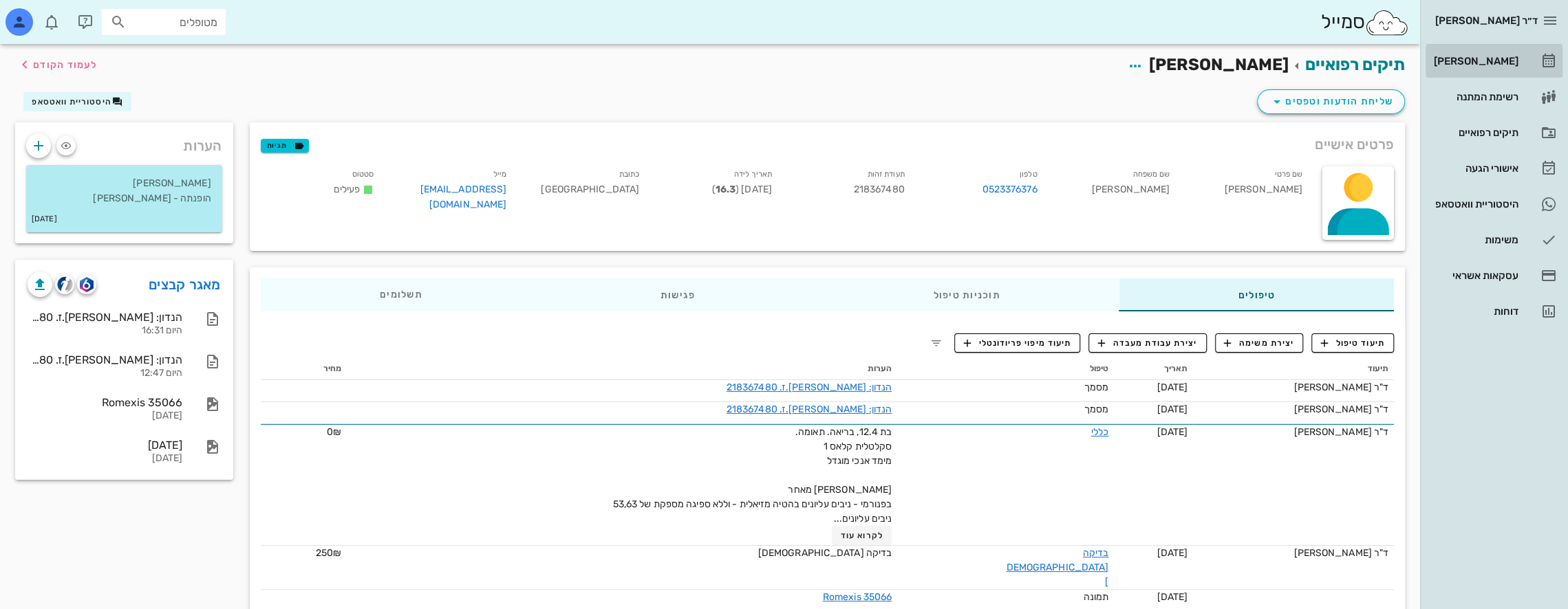
click at [1485, 61] on div "[PERSON_NAME]" at bounding box center [1475, 61] width 88 height 11
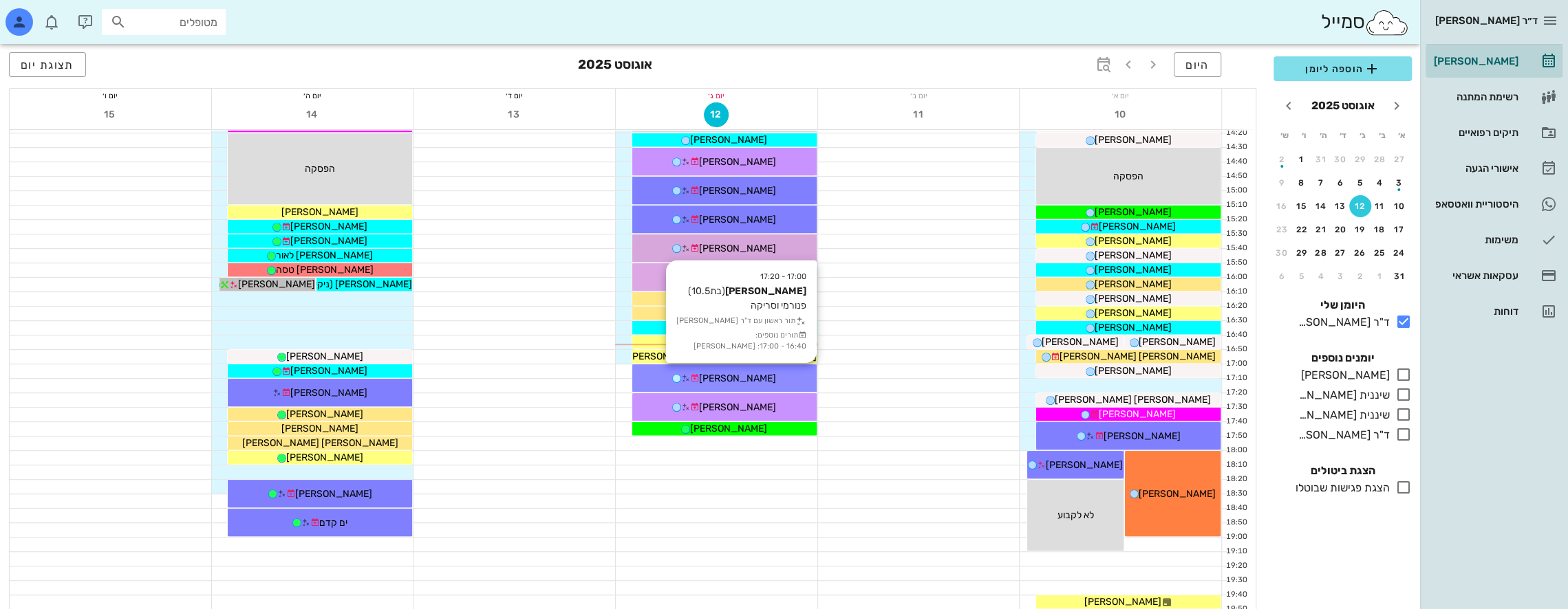
scroll to position [596, 0]
